Goal: Find specific page/section: Find specific page/section

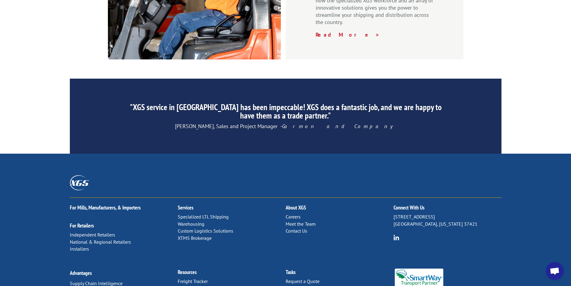
scroll to position [901, 0]
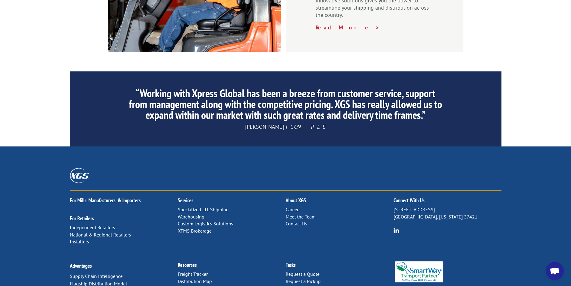
click at [200, 213] on link "Warehousing" at bounding box center [191, 216] width 27 height 6
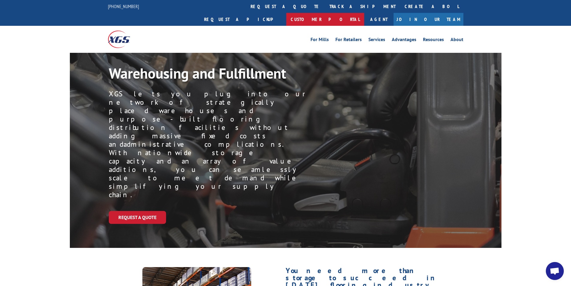
click at [364, 13] on link "Customer Portal" at bounding box center [325, 19] width 78 height 13
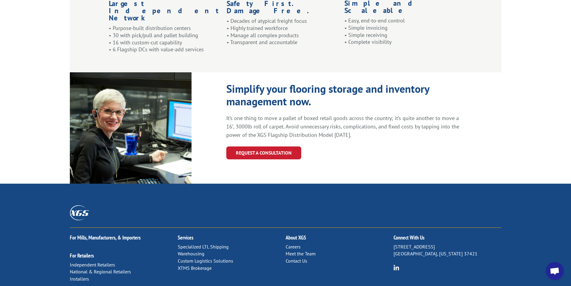
scroll to position [620, 0]
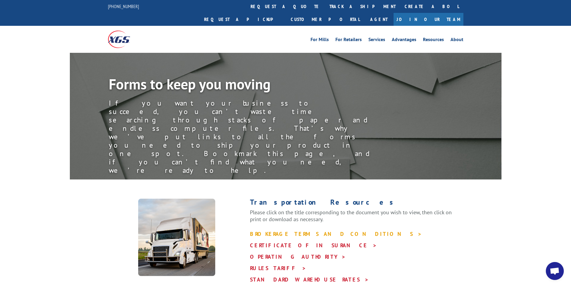
click at [320, 230] on link "BROKERAGE TERMS AND CONDITIONS >" at bounding box center [336, 233] width 172 height 7
click at [288, 276] on link "STANDARD WAREHOUSE RATES >" at bounding box center [309, 279] width 119 height 7
